Goal: Task Accomplishment & Management: Use online tool/utility

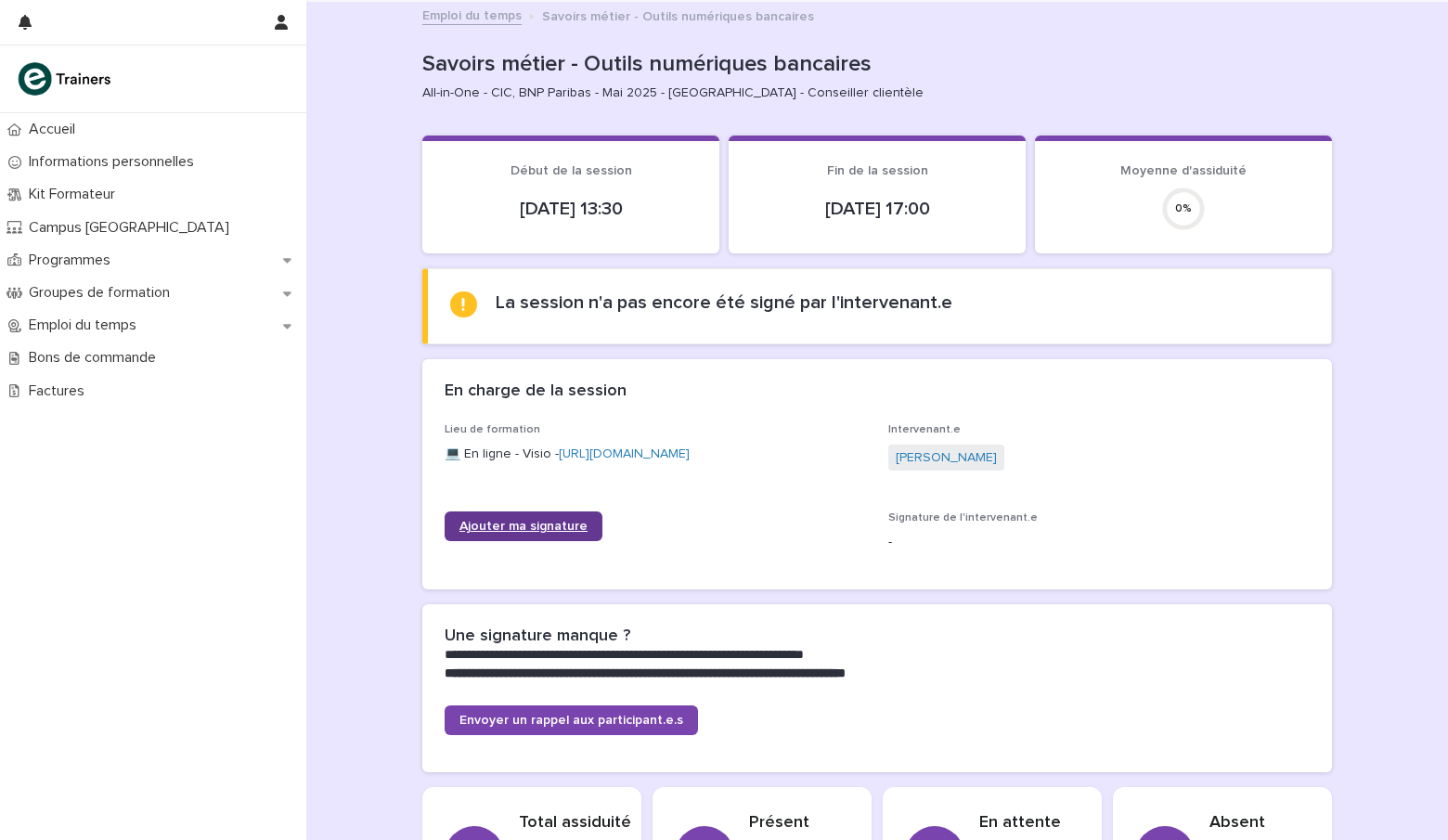
click at [545, 524] on span "Ajouter ma signature" at bounding box center [523, 527] width 128 height 13
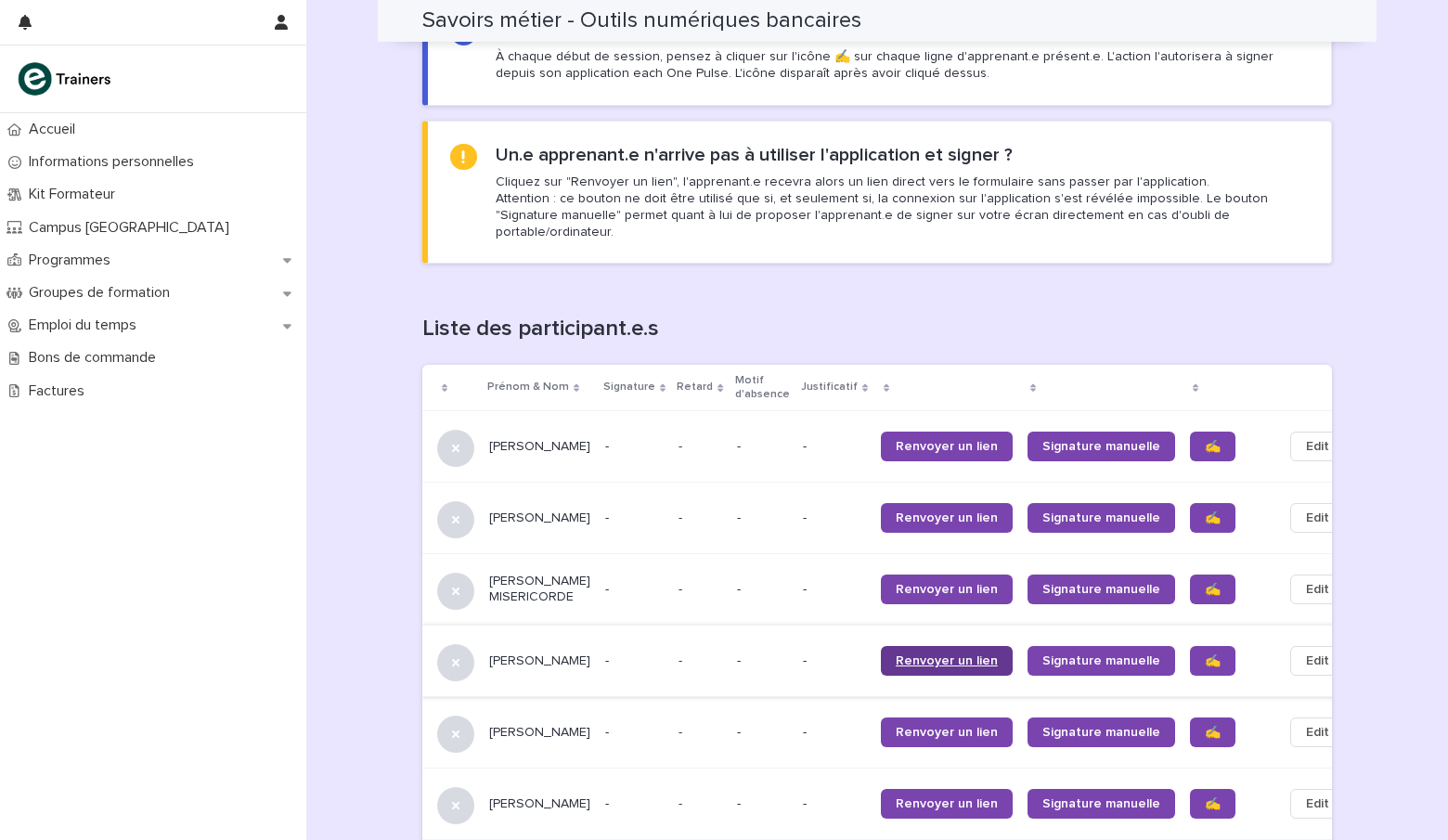
scroll to position [1114, 0]
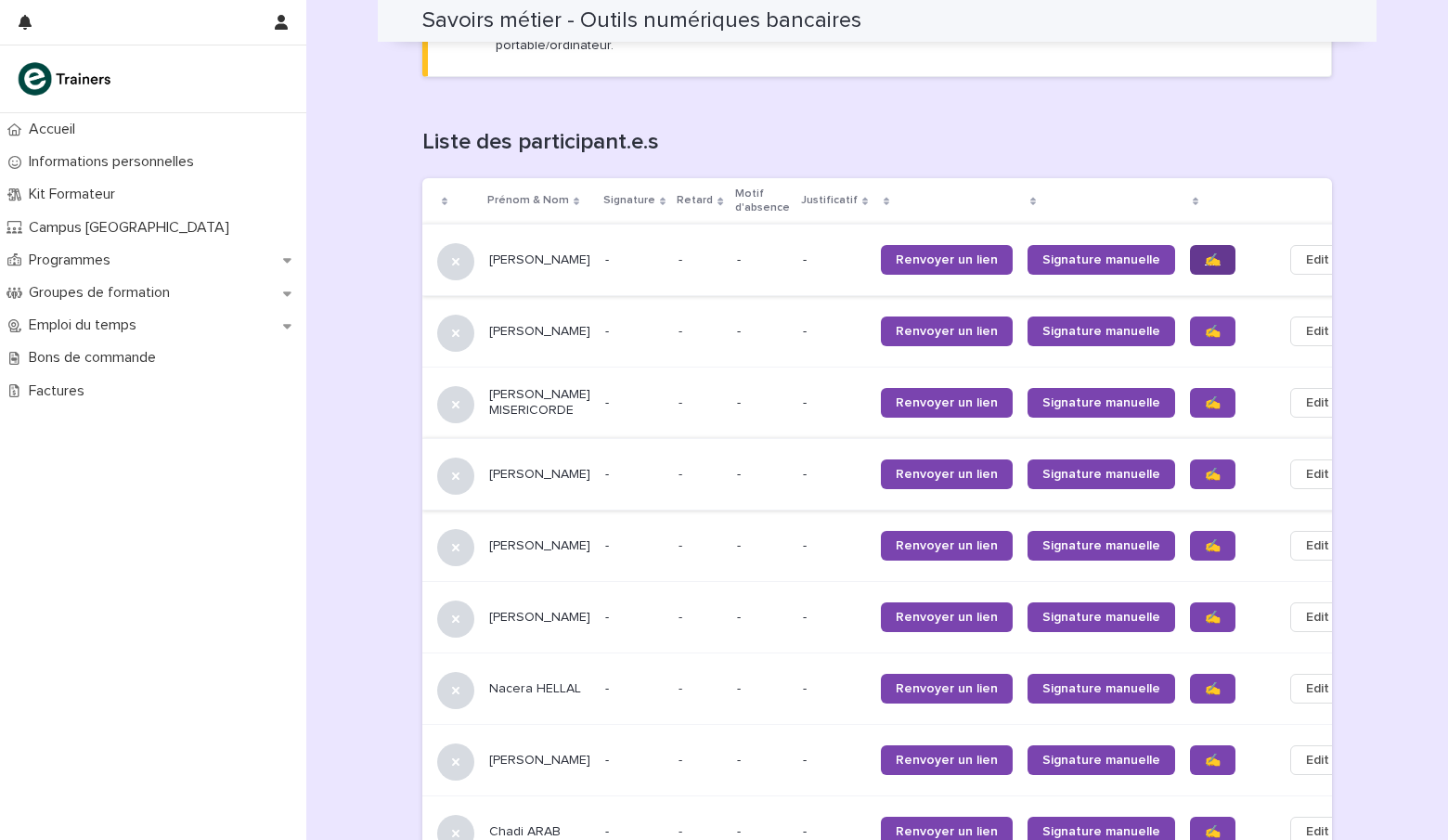
click at [1190, 247] on link "✍️" at bounding box center [1213, 260] width 45 height 30
click at [1205, 325] on span "✍️" at bounding box center [1213, 331] width 16 height 13
click at [1205, 396] on span "✍️" at bounding box center [1213, 403] width 16 height 13
click at [1190, 459] on link "✍️" at bounding box center [1213, 474] width 45 height 30
click at [1205, 539] on span "✍️" at bounding box center [1213, 546] width 16 height 13
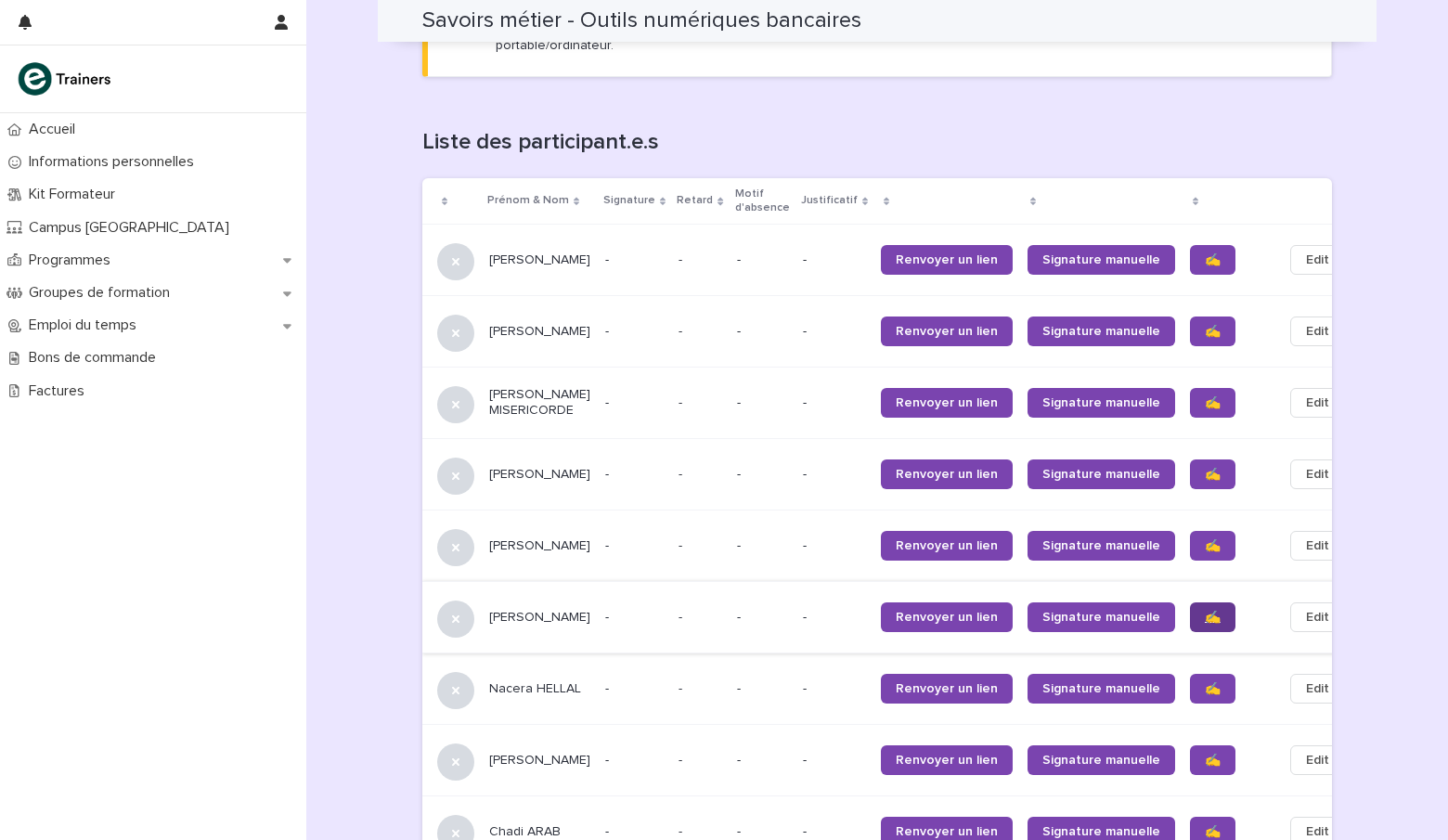
click at [1205, 610] on span "✍️" at bounding box center [1213, 617] width 16 height 13
click at [1205, 682] on span "✍️" at bounding box center [1213, 689] width 16 height 13
click at [1205, 753] on span "✍️" at bounding box center [1213, 760] width 16 height 13
click at [1205, 825] on span "✍️" at bounding box center [1213, 832] width 16 height 13
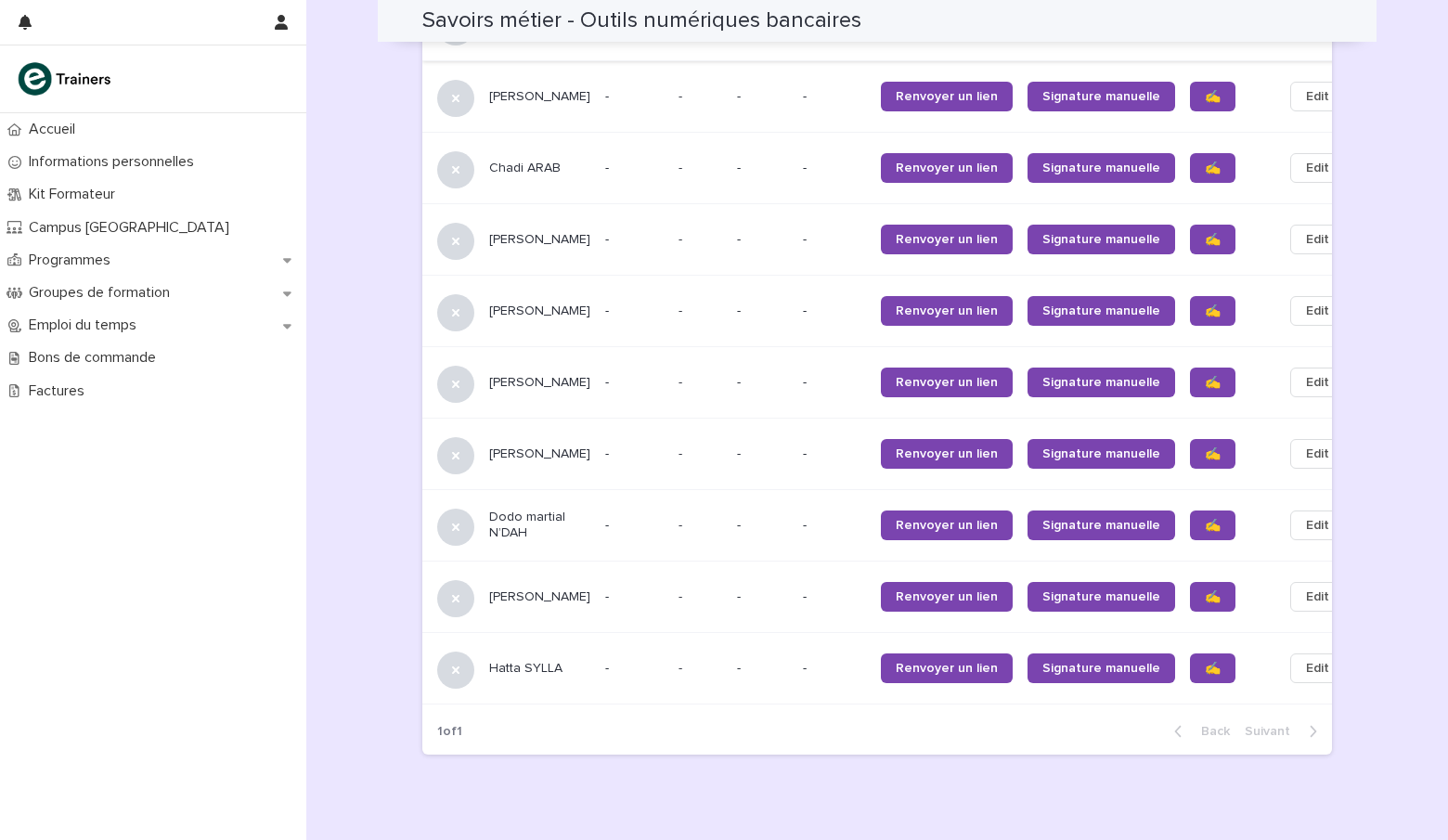
scroll to position [1840, 0]
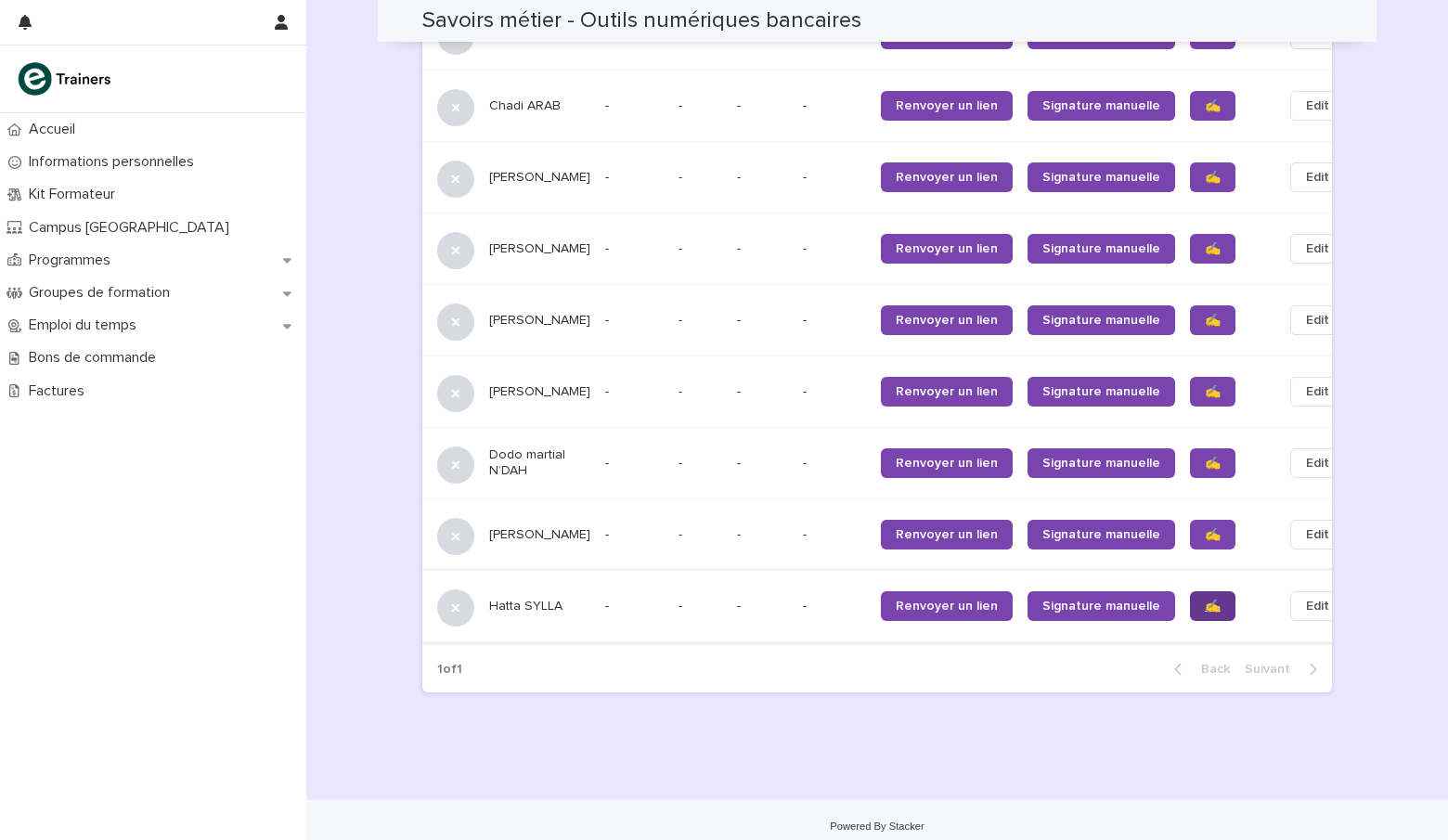
click at [1190, 601] on link "✍️" at bounding box center [1213, 607] width 45 height 30
click at [1205, 528] on span "✍️" at bounding box center [1213, 534] width 16 height 13
click at [1190, 449] on link "✍️" at bounding box center [1213, 464] width 45 height 30
